Goal: Task Accomplishment & Management: Manage account settings

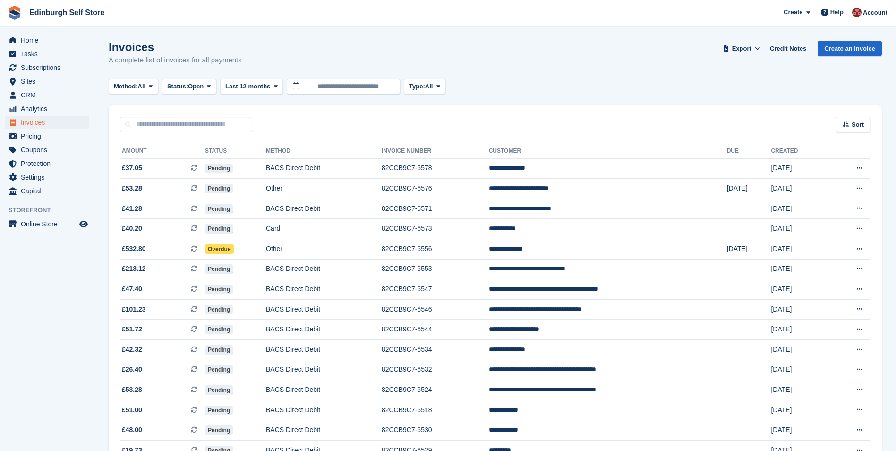
click at [43, 42] on span "Home" at bounding box center [49, 40] width 57 height 13
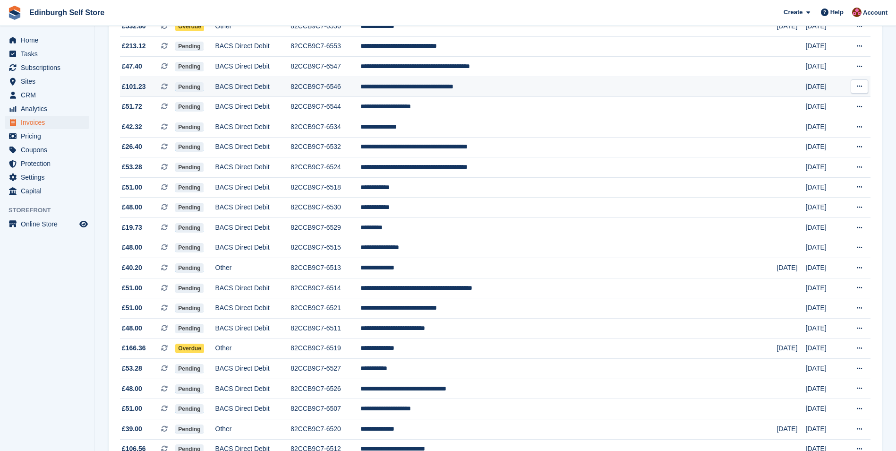
scroll to position [222, 0]
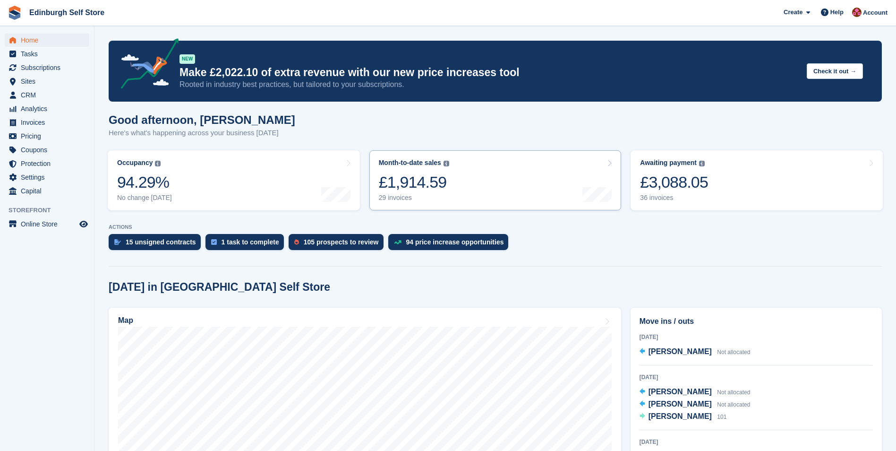
scroll to position [236, 0]
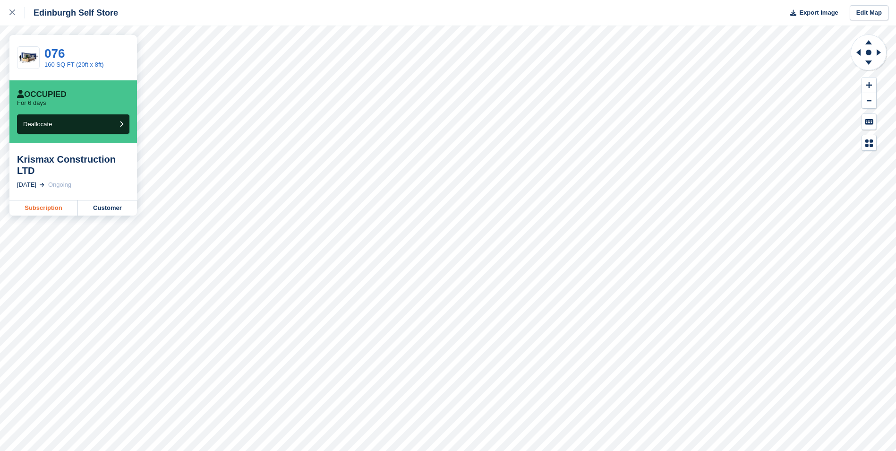
click at [55, 200] on link "Subscription" at bounding box center [43, 207] width 68 height 15
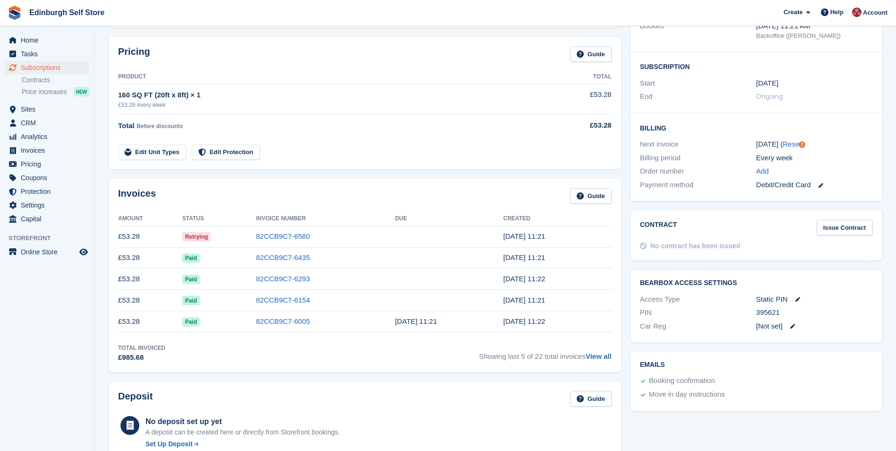
scroll to position [142, 0]
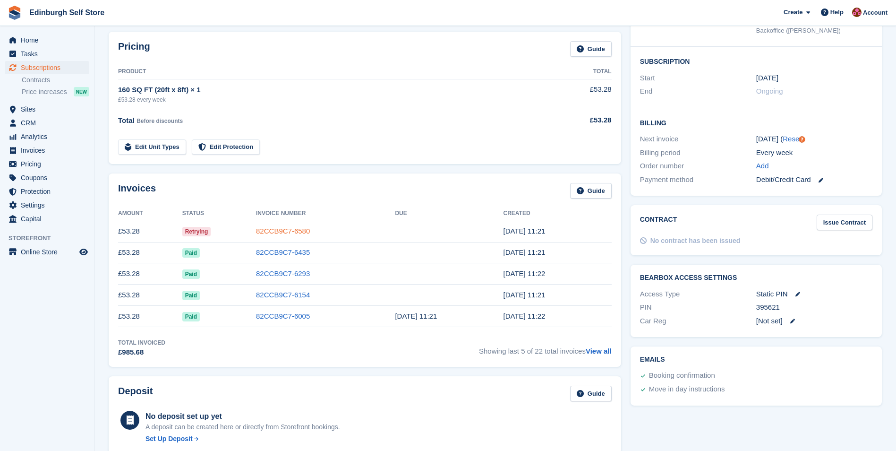
click at [291, 231] on link "82CCB9C7-6580" at bounding box center [283, 231] width 54 height 8
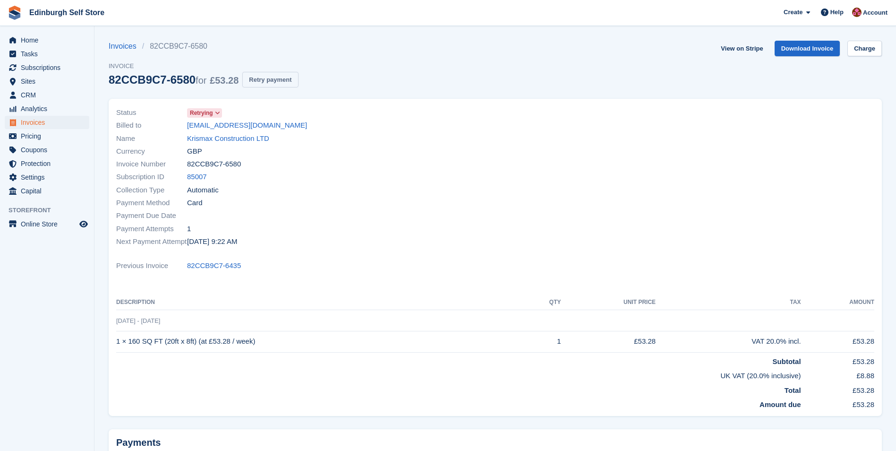
click at [266, 78] on button "Retry payment" at bounding box center [270, 80] width 56 height 16
click at [736, 50] on link "View on Stripe" at bounding box center [742, 49] width 50 height 16
drag, startPoint x: 229, startPoint y: 138, endPoint x: 261, endPoint y: 148, distance: 33.3
click at [229, 138] on link "Krismax Construction LTD" at bounding box center [228, 138] width 82 height 11
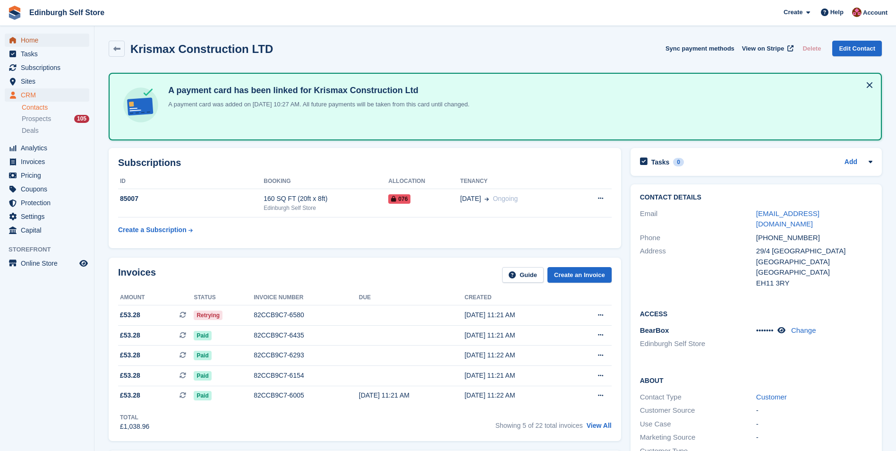
click at [50, 43] on span "Home" at bounding box center [49, 40] width 57 height 13
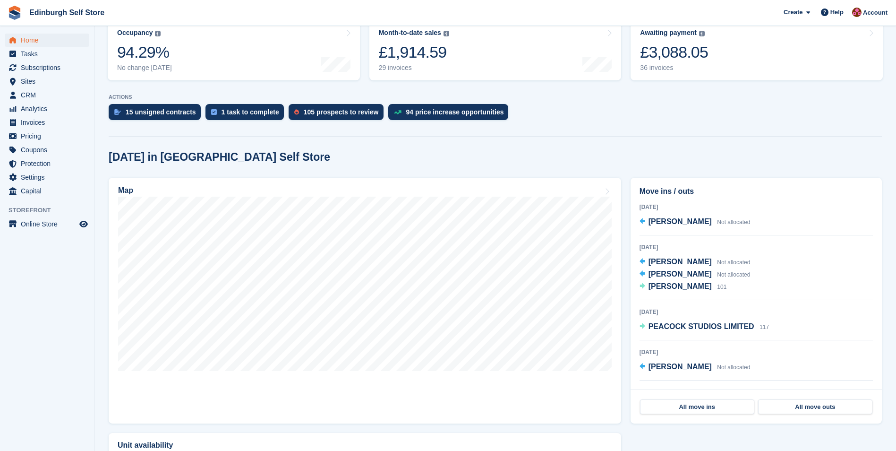
scroll to position [142, 0]
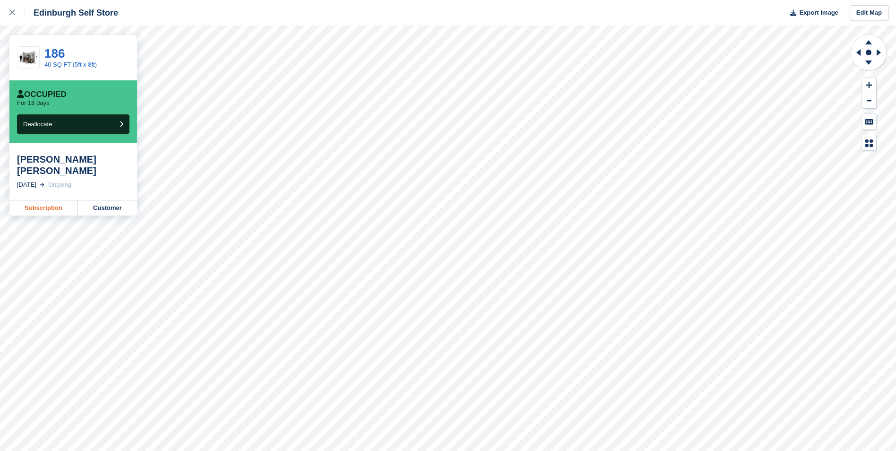
click at [52, 200] on link "Subscription" at bounding box center [43, 207] width 68 height 15
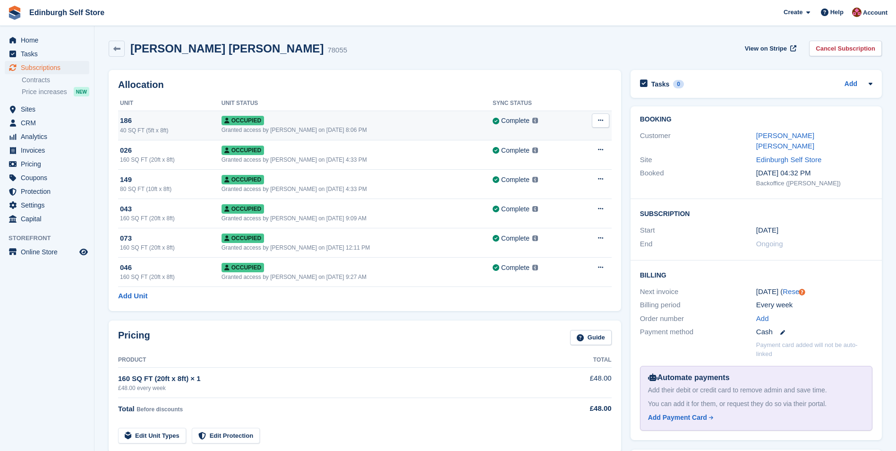
click at [599, 120] on icon at bounding box center [600, 120] width 5 height 6
click at [559, 156] on p "Deallocate" at bounding box center [564, 159] width 82 height 12
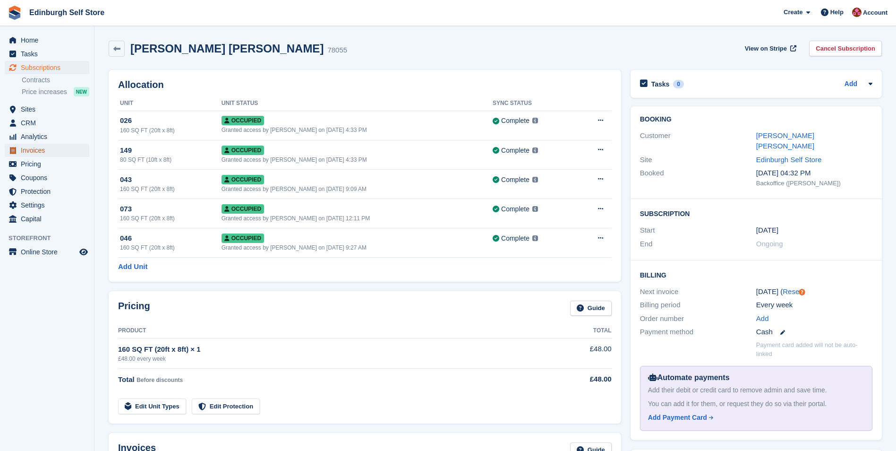
click at [48, 153] on span "Invoices" at bounding box center [49, 150] width 57 height 13
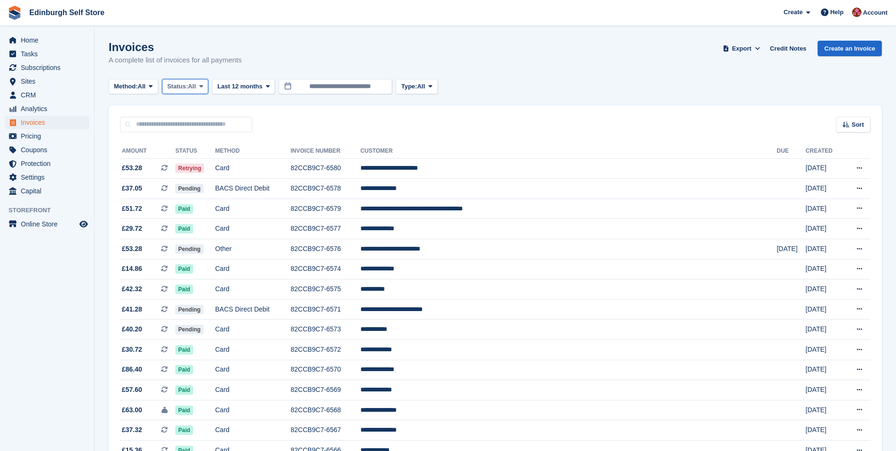
click at [203, 85] on icon at bounding box center [201, 86] width 4 height 6
click at [203, 163] on link "Open" at bounding box center [207, 159] width 82 height 17
